Goal: Task Accomplishment & Management: Manage account settings

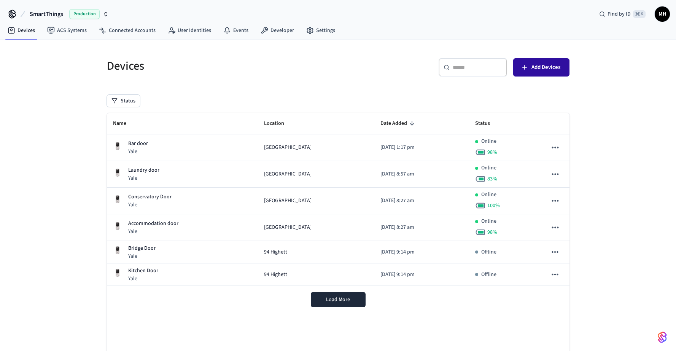
click at [542, 65] on span "Add Devices" at bounding box center [546, 67] width 29 height 10
click at [533, 97] on div "Status" at bounding box center [338, 101] width 463 height 12
click at [362, 298] on button "Load More" at bounding box center [338, 299] width 55 height 15
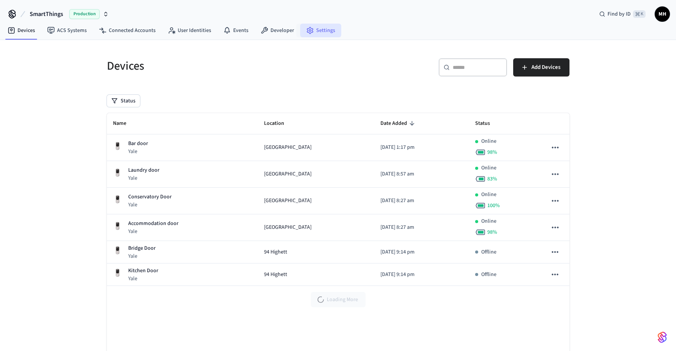
click at [310, 32] on icon at bounding box center [310, 31] width 8 height 8
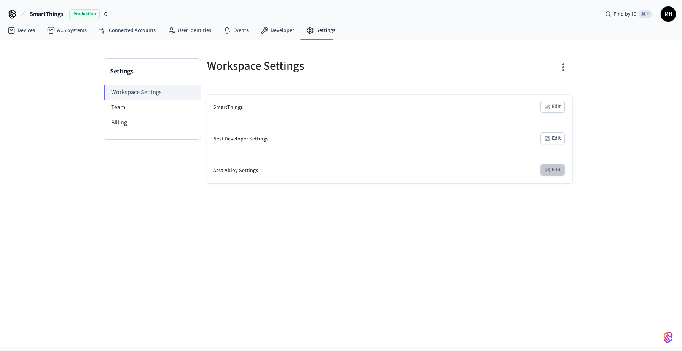
click at [551, 170] on button "Edit" at bounding box center [552, 170] width 24 height 12
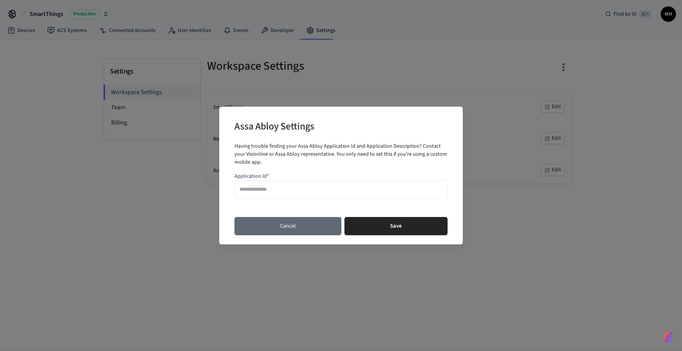
click at [312, 226] on button "Cancel" at bounding box center [287, 226] width 107 height 18
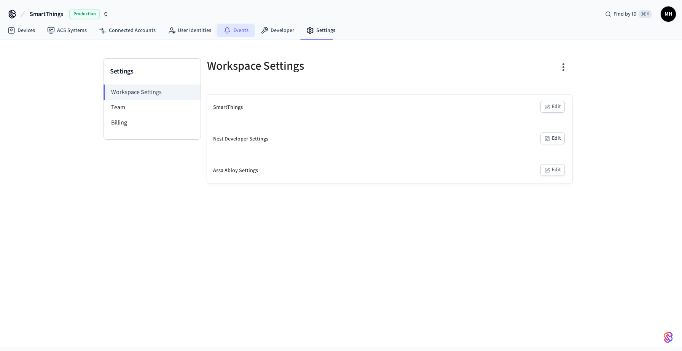
click at [231, 30] on link "Events" at bounding box center [235, 31] width 37 height 14
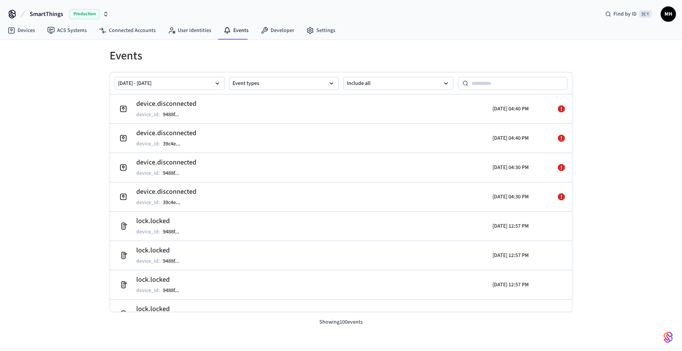
click at [52, 184] on div "Events [DATE] - [DATE] Event types Include all device.disconnected device_id : …" at bounding box center [341, 193] width 682 height 307
click at [23, 26] on link "Devices" at bounding box center [22, 31] width 40 height 14
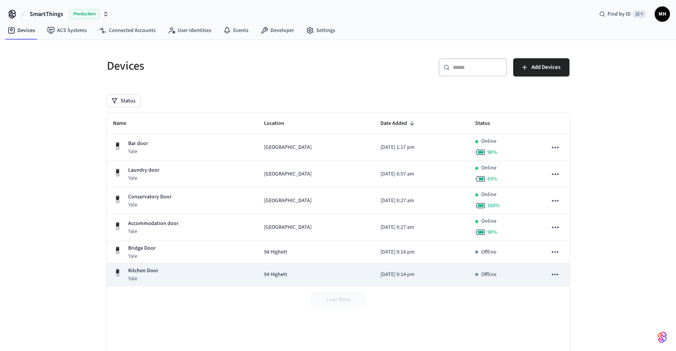
click at [553, 274] on icon "sticky table" at bounding box center [555, 274] width 10 height 10
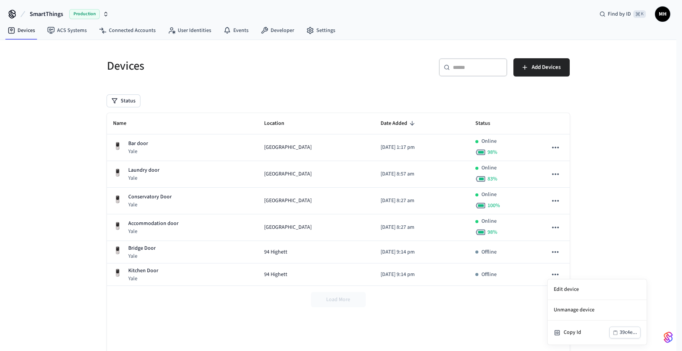
click at [590, 265] on div at bounding box center [341, 175] width 682 height 351
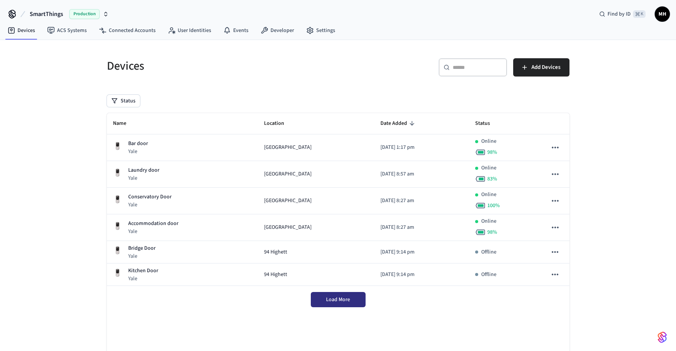
click at [333, 302] on span "Load More" at bounding box center [338, 300] width 24 height 8
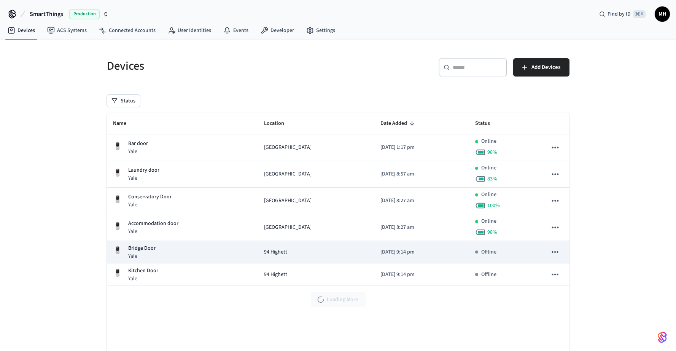
click at [487, 247] on td "Offline" at bounding box center [505, 252] width 72 height 22
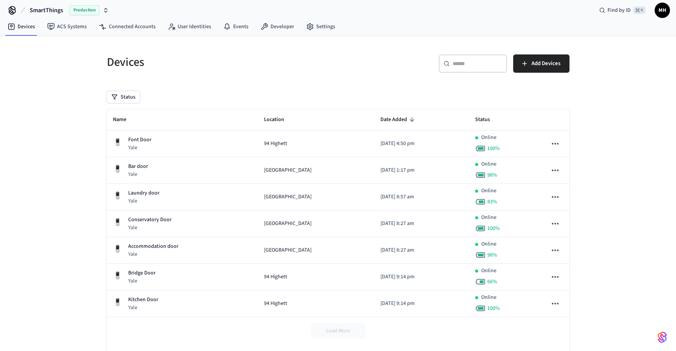
scroll to position [7, 0]
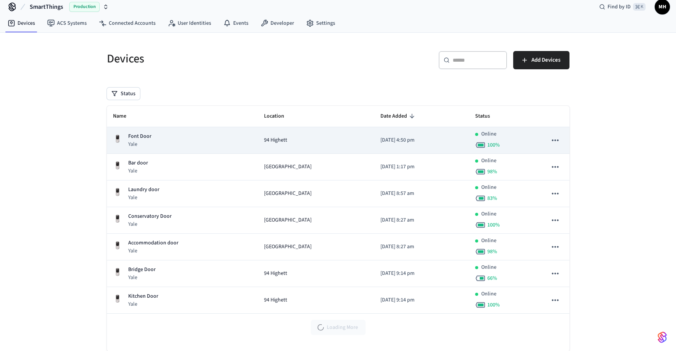
click at [182, 139] on div "Font Door Yale" at bounding box center [182, 140] width 139 height 16
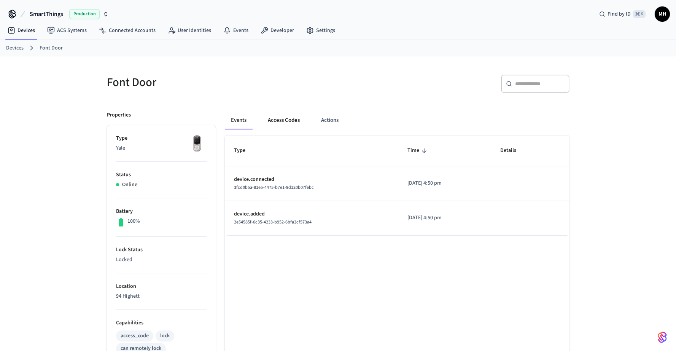
click at [280, 120] on button "Access Codes" at bounding box center [284, 120] width 44 height 18
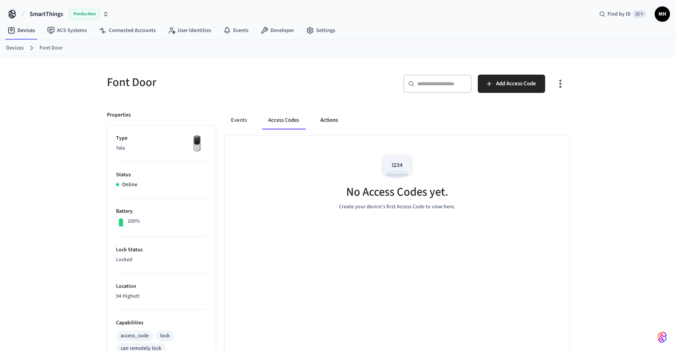
click at [330, 120] on button "Actions" at bounding box center [329, 120] width 30 height 18
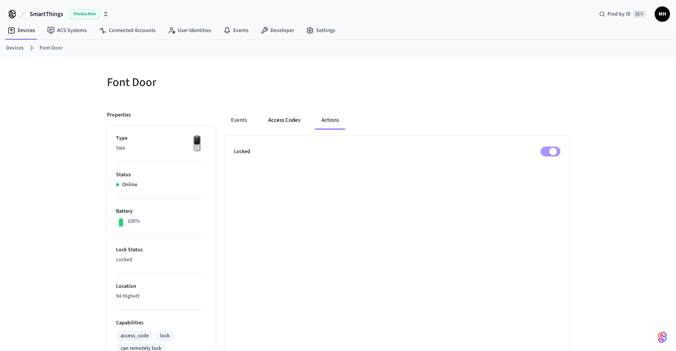
click at [285, 123] on button "Access Codes" at bounding box center [284, 120] width 44 height 18
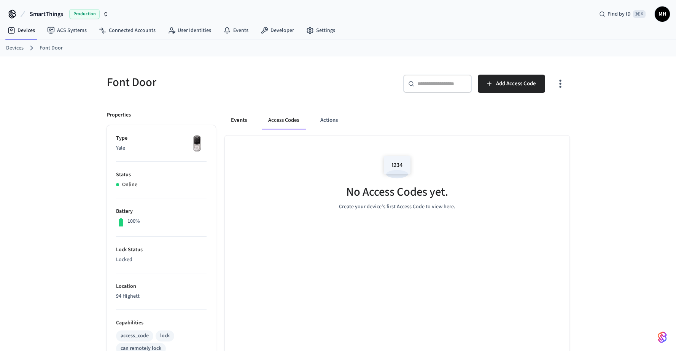
click at [239, 118] on button "Events" at bounding box center [239, 120] width 28 height 18
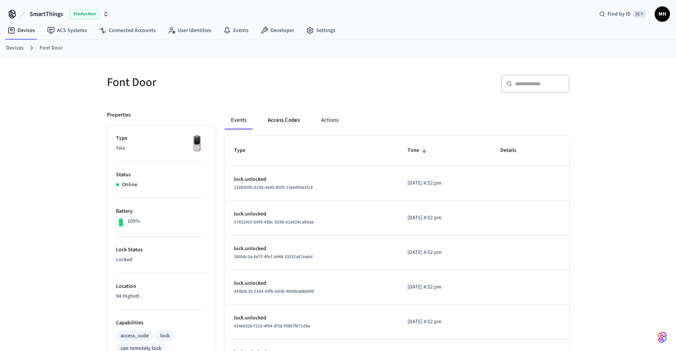
click at [274, 119] on button "Access Codes" at bounding box center [284, 120] width 44 height 18
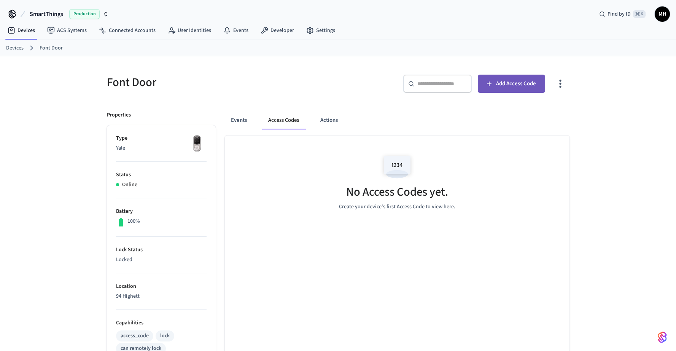
click at [515, 87] on span "Add Access Code" at bounding box center [516, 84] width 40 height 10
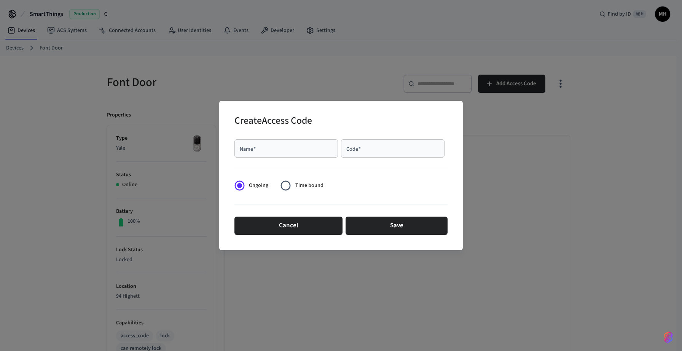
click at [299, 153] on div "Name   *" at bounding box center [286, 148] width 104 height 18
type input "**********"
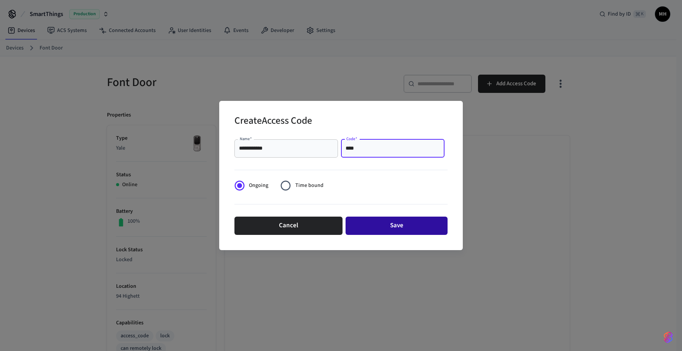
type input "****"
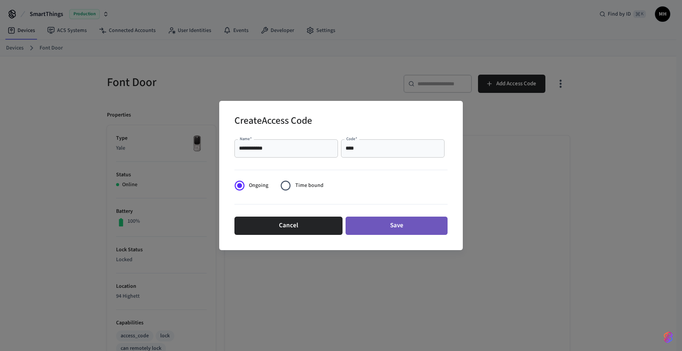
click at [382, 224] on button "Save" at bounding box center [397, 226] width 102 height 18
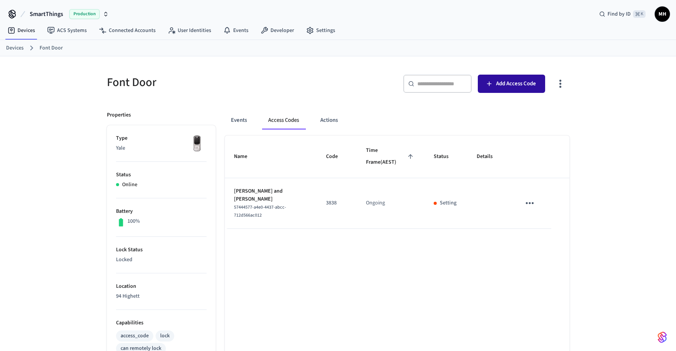
click at [506, 86] on span "Add Access Code" at bounding box center [516, 84] width 40 height 10
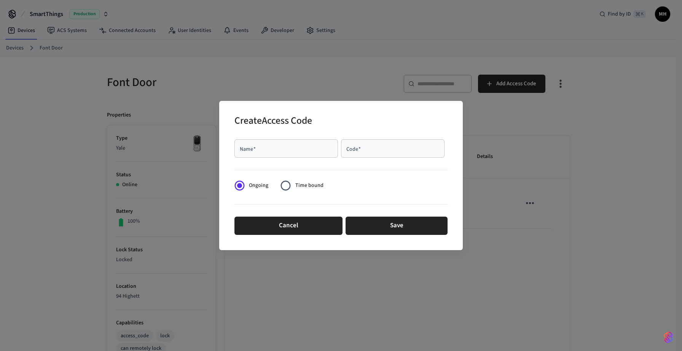
click at [306, 148] on input "Name   *" at bounding box center [286, 149] width 94 height 8
type input "*********"
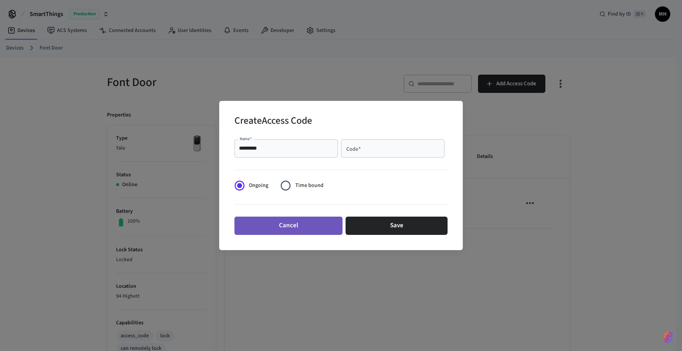
click at [309, 226] on button "Cancel" at bounding box center [288, 226] width 108 height 18
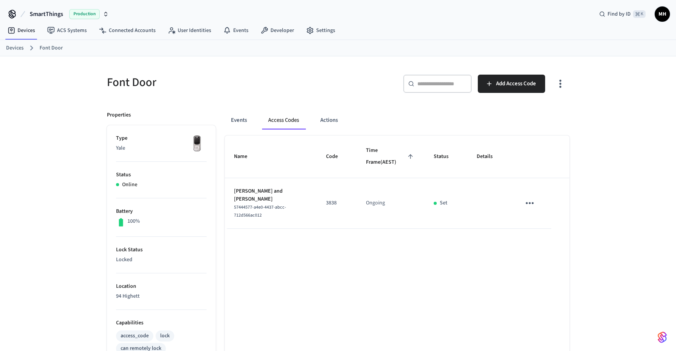
click at [21, 47] on link "Devices" at bounding box center [15, 48] width 18 height 8
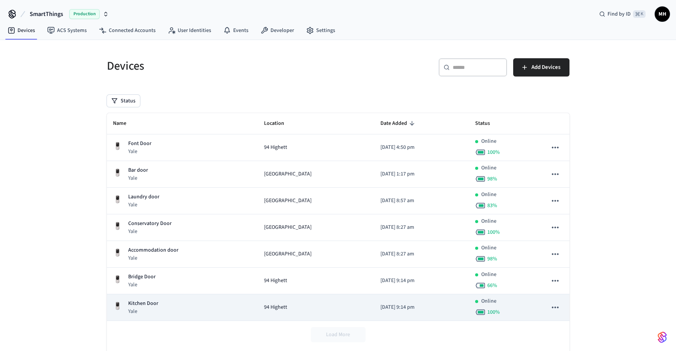
click at [145, 300] on p "Kitchen Door" at bounding box center [143, 304] width 30 height 8
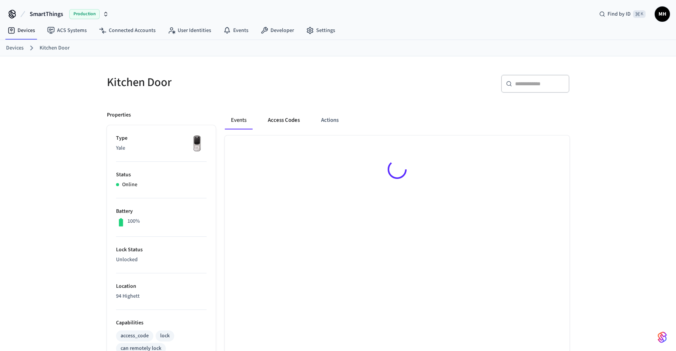
click at [280, 120] on button "Access Codes" at bounding box center [284, 120] width 44 height 18
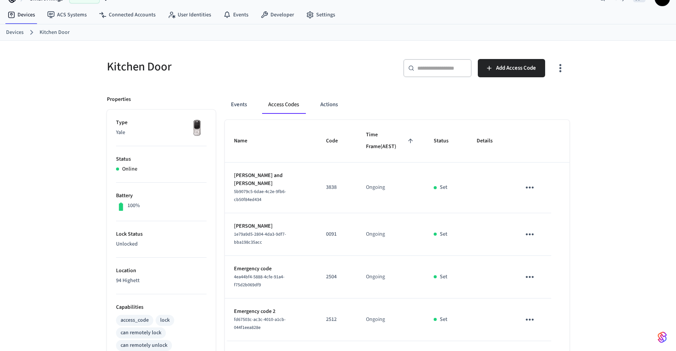
scroll to position [15, 0]
click at [11, 36] on link "Devices" at bounding box center [15, 33] width 18 height 8
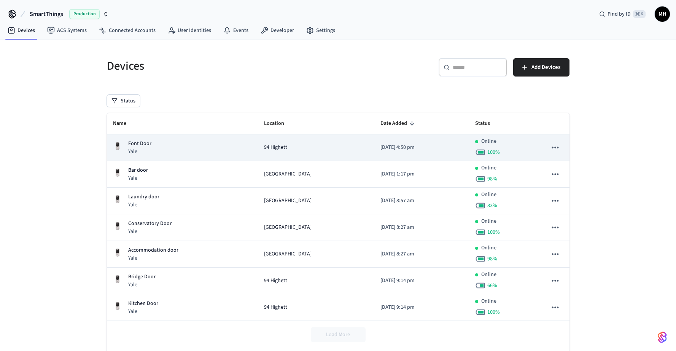
click at [134, 147] on p "Font Door" at bounding box center [139, 144] width 23 height 8
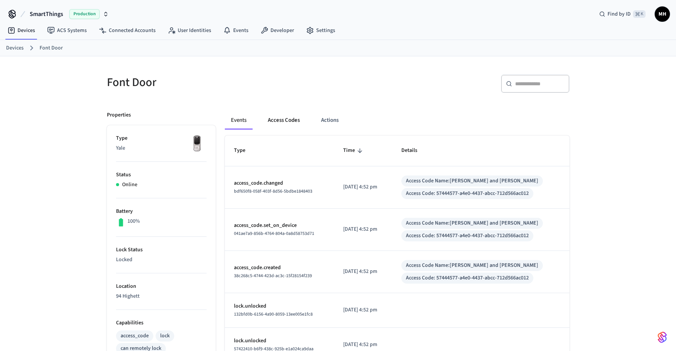
click at [285, 118] on button "Access Codes" at bounding box center [284, 120] width 44 height 18
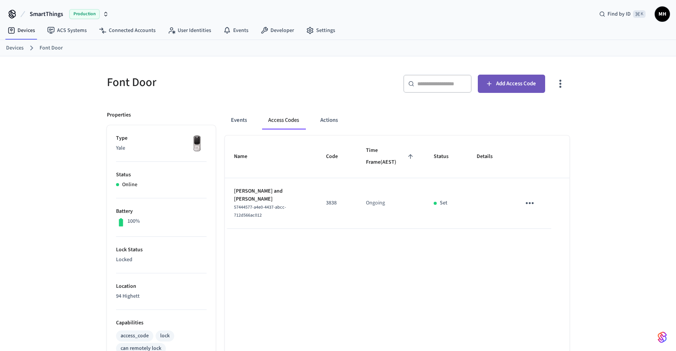
click at [514, 77] on button "Add Access Code" at bounding box center [511, 84] width 67 height 18
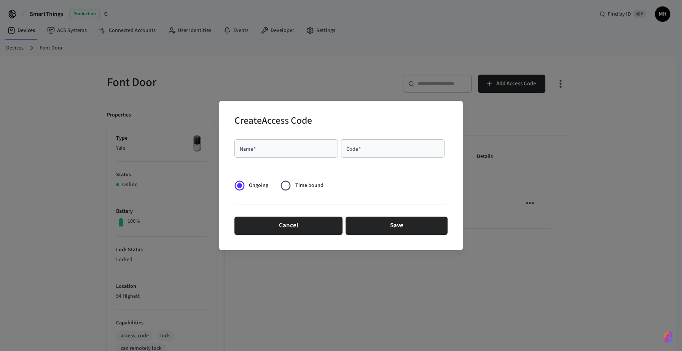
click at [284, 151] on input "Name   *" at bounding box center [286, 149] width 94 height 8
type input "*********"
type input "****"
click at [342, 188] on form "Name   * ********* Name   * Code   * **** Code   * Ongoing Time bound Cancel Sa…" at bounding box center [340, 187] width 213 height 102
click at [373, 226] on button "Save" at bounding box center [397, 226] width 102 height 18
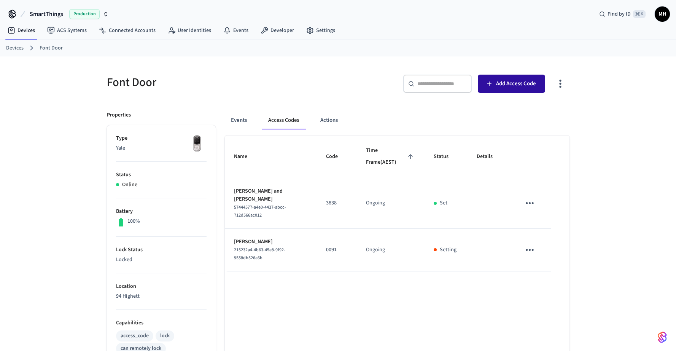
click at [497, 86] on span "Add Access Code" at bounding box center [516, 84] width 40 height 10
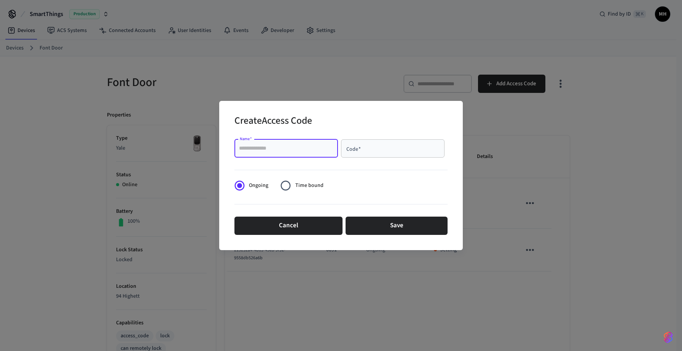
click at [326, 149] on input "Name   *" at bounding box center [286, 149] width 94 height 8
type input "**********"
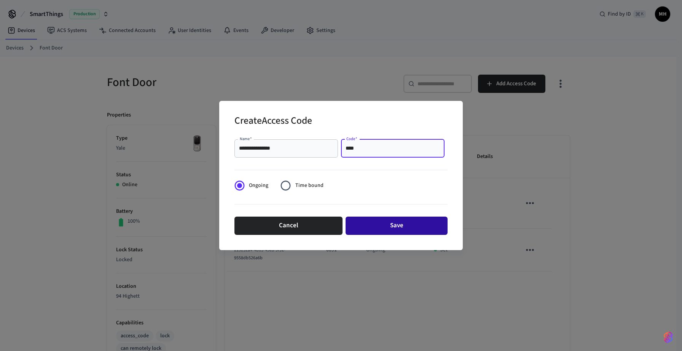
type input "****"
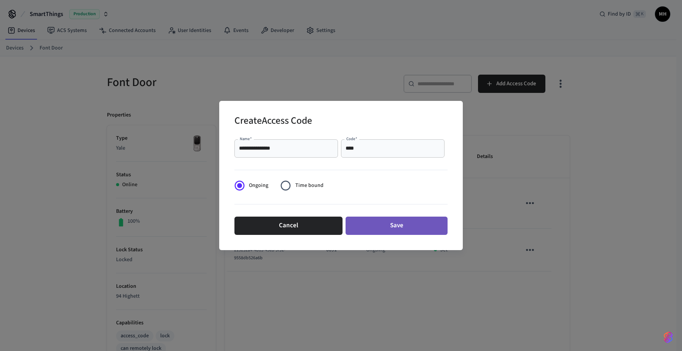
click at [398, 226] on button "Save" at bounding box center [397, 226] width 102 height 18
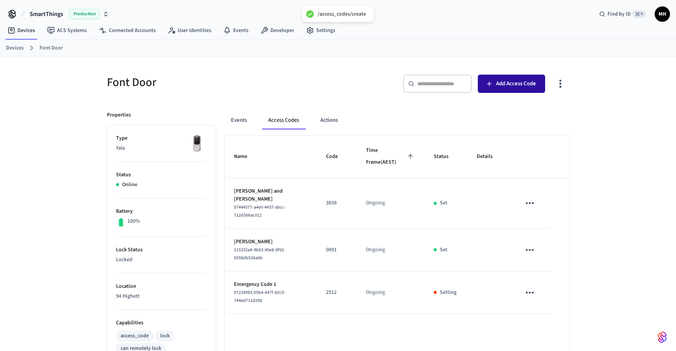
click at [504, 85] on span "Add Access Code" at bounding box center [516, 84] width 40 height 10
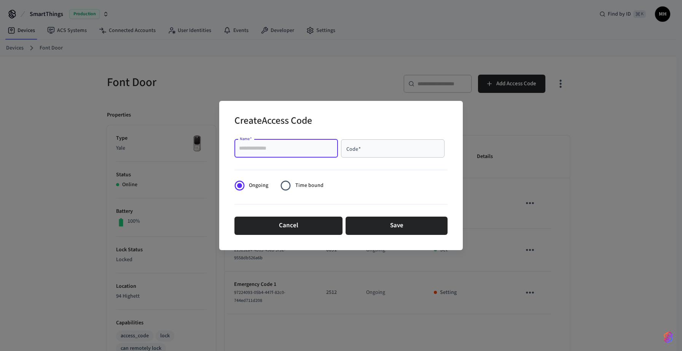
click at [318, 149] on input "Name   *" at bounding box center [286, 149] width 94 height 8
type input "**********"
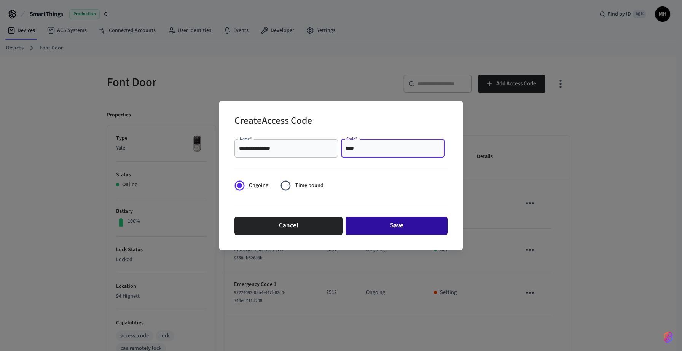
type input "****"
click at [389, 226] on button "Save" at bounding box center [397, 226] width 102 height 18
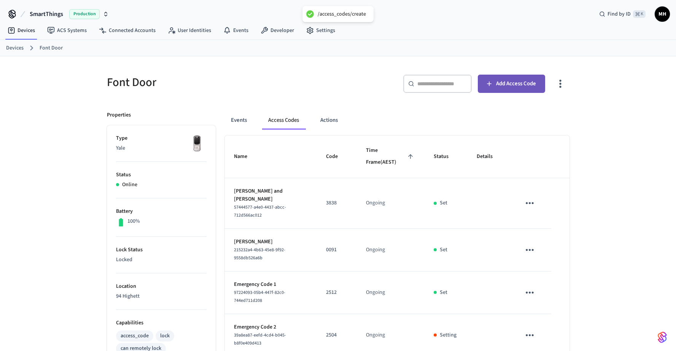
click at [499, 84] on span "Add Access Code" at bounding box center [516, 84] width 40 height 10
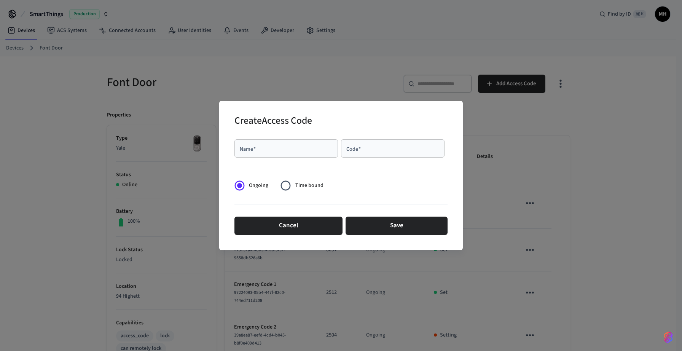
click at [324, 151] on input "Name   *" at bounding box center [286, 149] width 94 height 8
type input "**********"
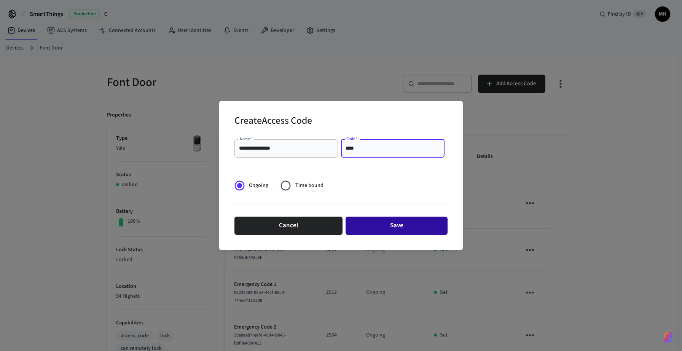
type input "****"
click at [393, 225] on button "Save" at bounding box center [397, 226] width 102 height 18
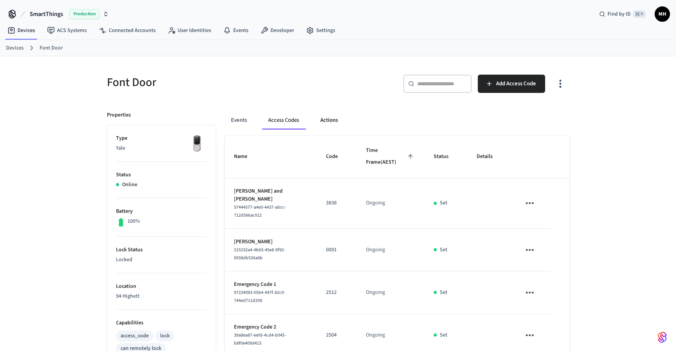
click at [330, 121] on button "Actions" at bounding box center [329, 120] width 30 height 18
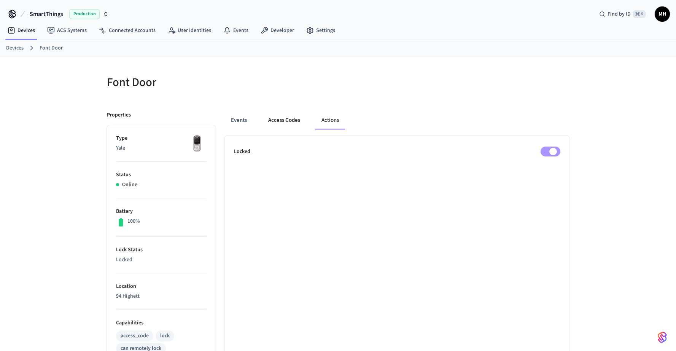
click at [285, 121] on button "Access Codes" at bounding box center [284, 120] width 44 height 18
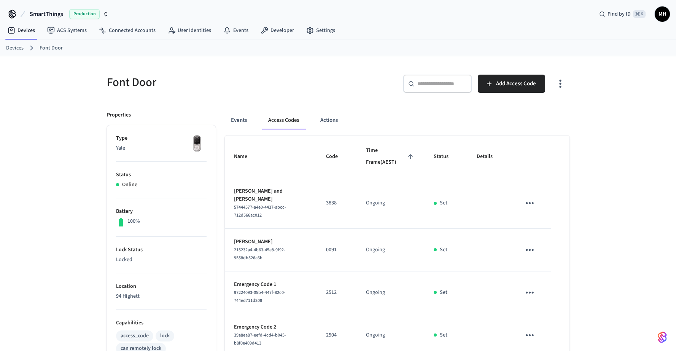
click at [251, 94] on div "Font Door" at bounding box center [216, 81] width 236 height 33
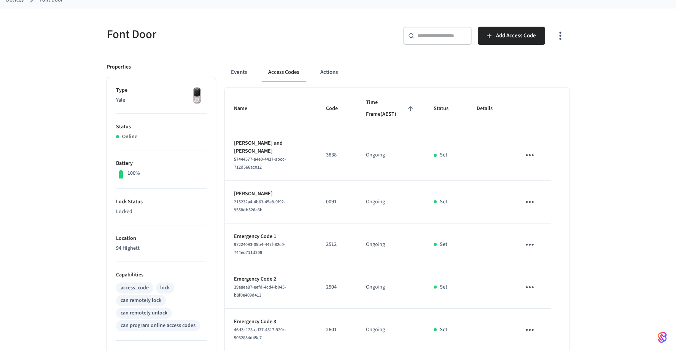
scroll to position [49, 0]
click at [236, 71] on button "Events" at bounding box center [239, 71] width 28 height 18
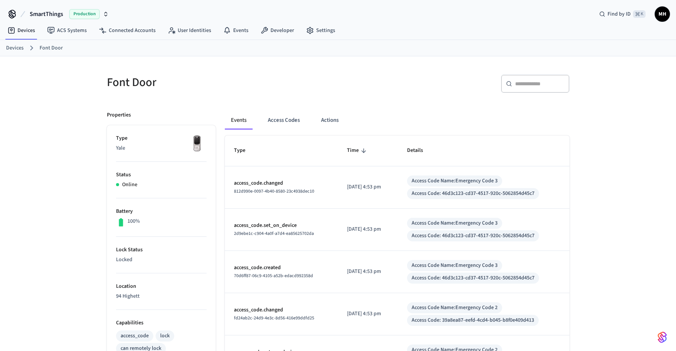
scroll to position [0, 0]
click at [294, 120] on button "Access Codes" at bounding box center [284, 120] width 44 height 18
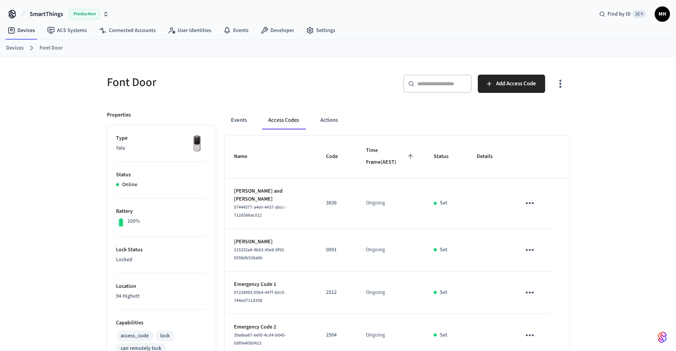
click at [14, 46] on link "Devices" at bounding box center [15, 48] width 18 height 8
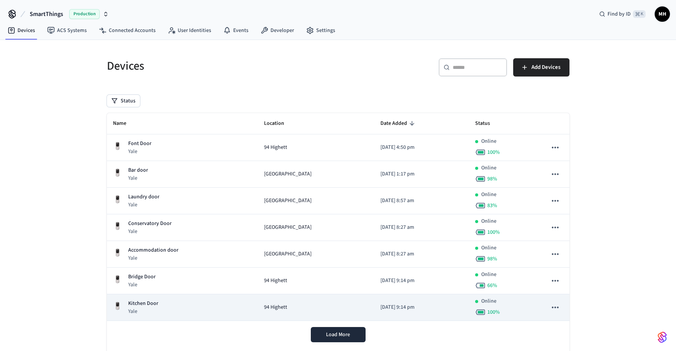
click at [152, 303] on p "Kitchen Door" at bounding box center [143, 304] width 30 height 8
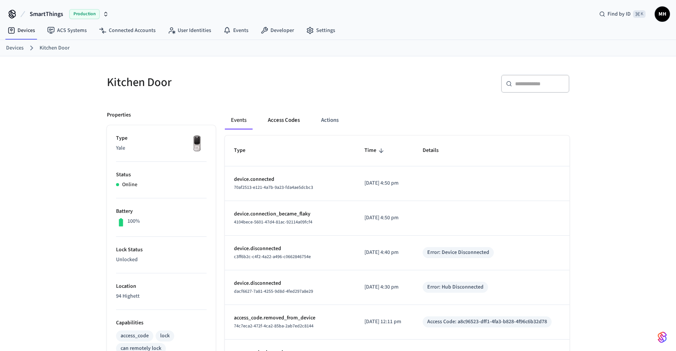
click at [290, 121] on button "Access Codes" at bounding box center [284, 120] width 44 height 18
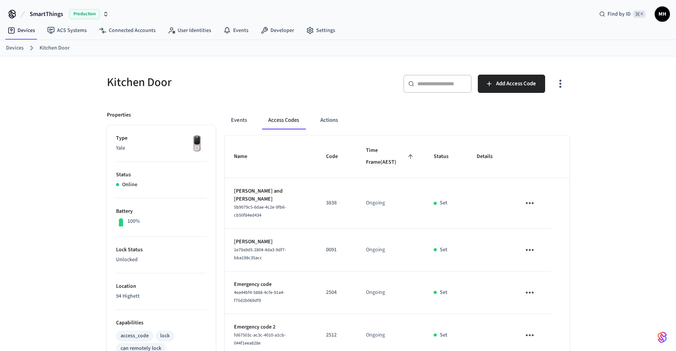
click at [20, 46] on link "Devices" at bounding box center [15, 48] width 18 height 8
